Goal: Navigation & Orientation: Find specific page/section

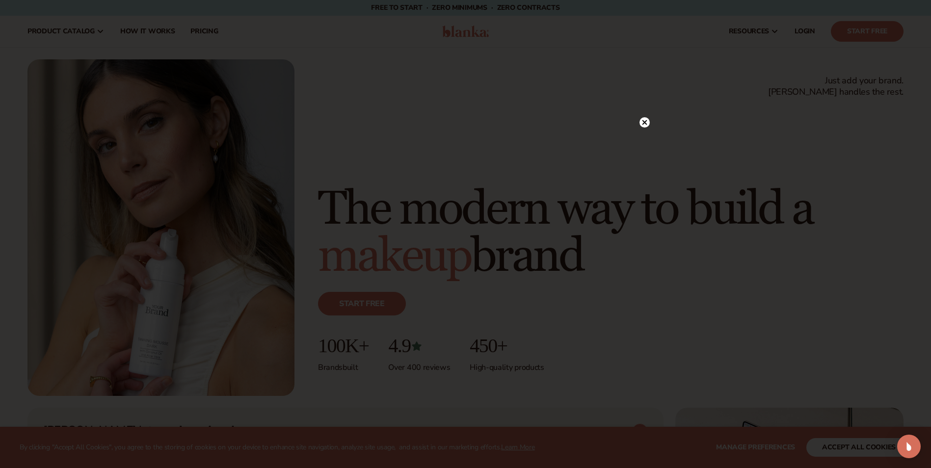
click at [639, 122] on circle at bounding box center [644, 122] width 10 height 10
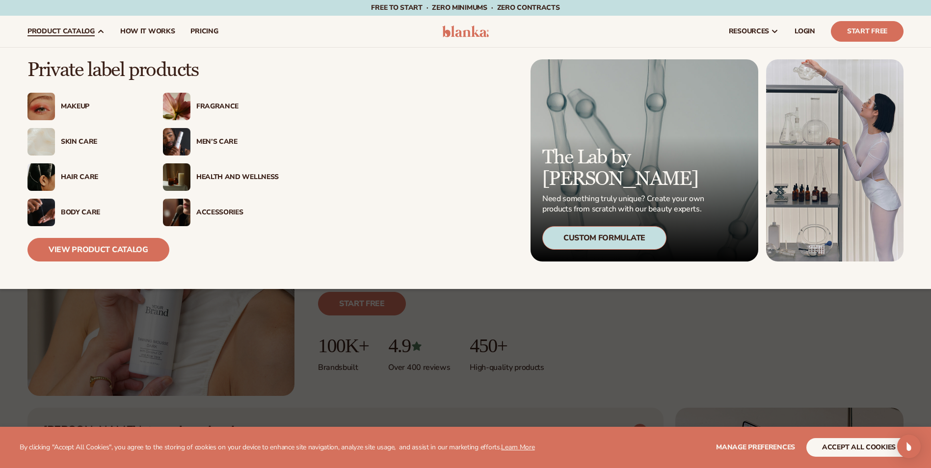
click at [89, 211] on div "Body Care" at bounding box center [102, 212] width 82 height 8
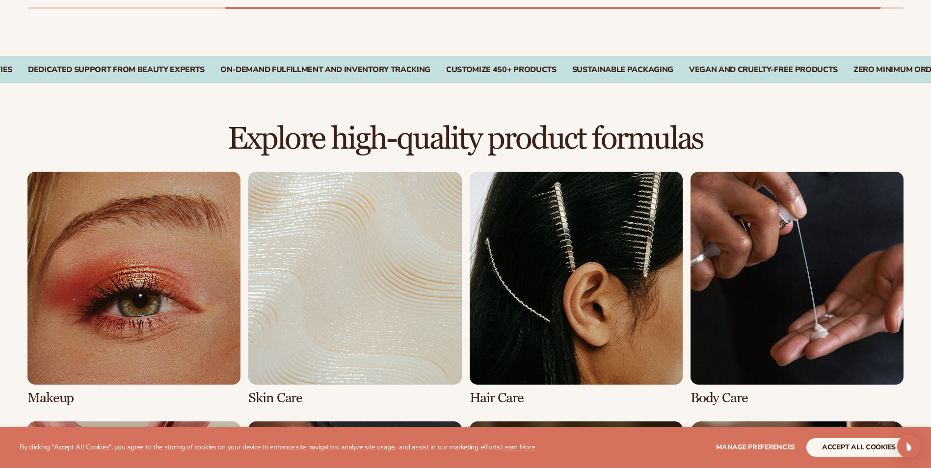
scroll to position [736, 0]
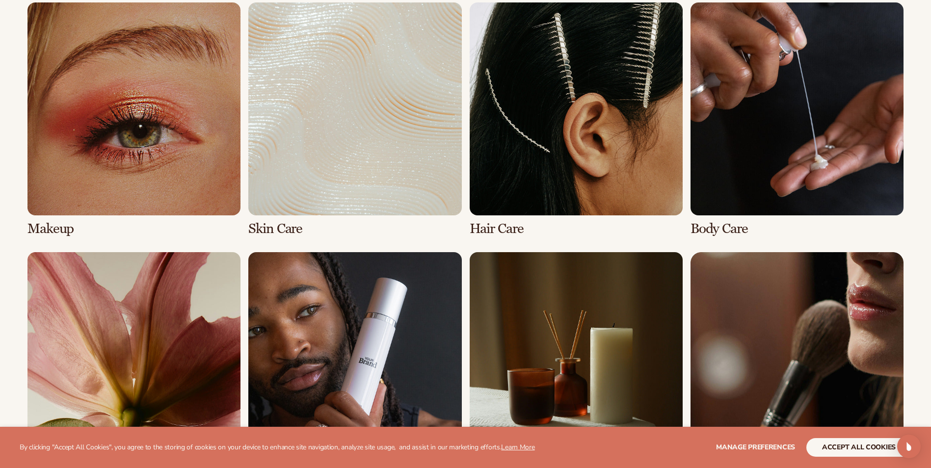
click at [350, 122] on link "2 / 8" at bounding box center [354, 119] width 213 height 234
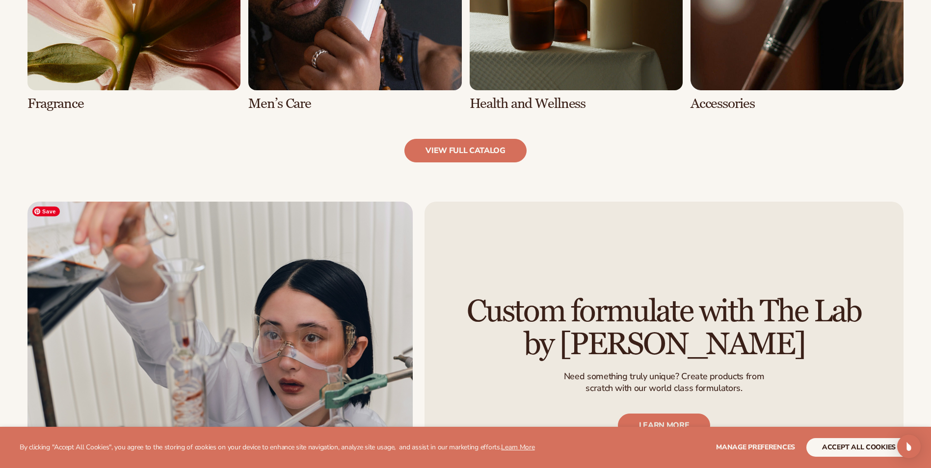
scroll to position [1324, 0]
